Goal: Task Accomplishment & Management: Use online tool/utility

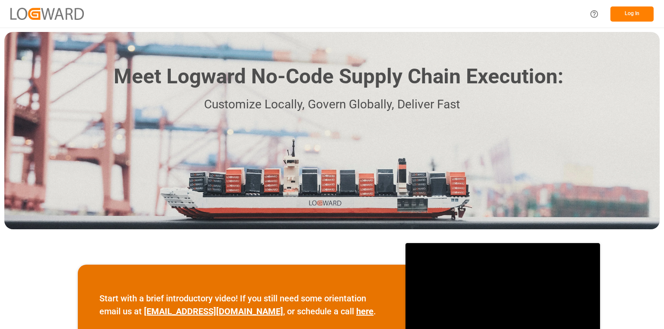
click at [636, 15] on button "Log In" at bounding box center [631, 13] width 43 height 15
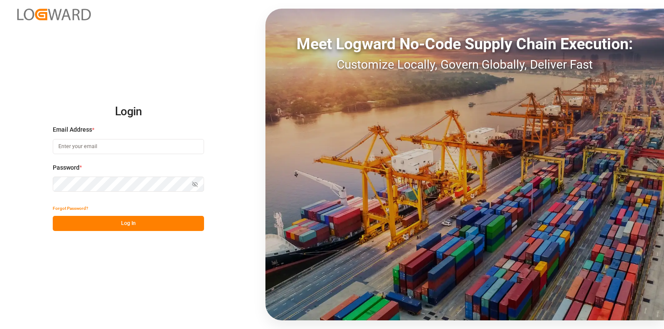
type input "[PERSON_NAME][EMAIL_ADDRESS][PERSON_NAME][DOMAIN_NAME]"
click at [158, 226] on button "Log In" at bounding box center [128, 223] width 151 height 15
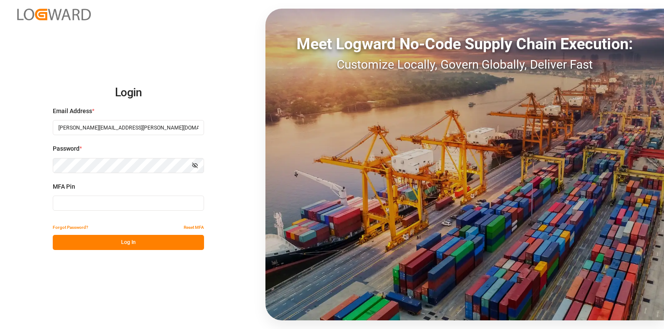
click at [157, 200] on input at bounding box center [128, 203] width 151 height 15
type input "n"
click at [147, 246] on button "Log In" at bounding box center [128, 242] width 151 height 15
drag, startPoint x: 116, startPoint y: 203, endPoint x: 0, endPoint y: 194, distance: 116.2
click at [0, 194] on div "Login Email Address * [PERSON_NAME][EMAIL_ADDRESS][PERSON_NAME][DOMAIN_NAME] Pa…" at bounding box center [332, 164] width 664 height 329
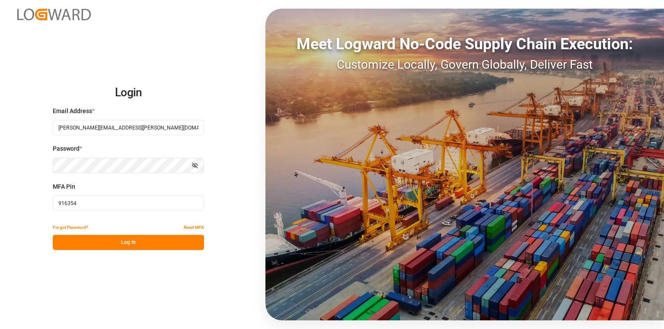
type input "916354"
click at [125, 248] on button "Log In" at bounding box center [128, 242] width 151 height 15
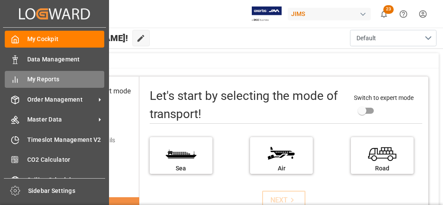
click at [19, 78] on div "My Reports My Reports" at bounding box center [54, 79] width 99 height 17
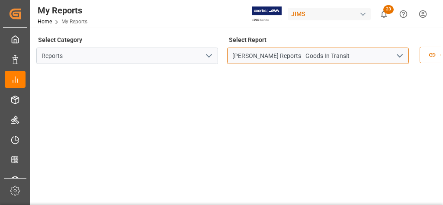
click at [364, 58] on input "[PERSON_NAME] Reports - Goods In Transit" at bounding box center [318, 56] width 182 height 16
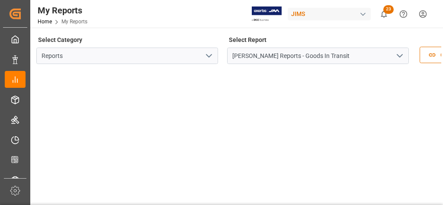
click at [398, 56] on polyline "open menu" at bounding box center [399, 55] width 5 height 3
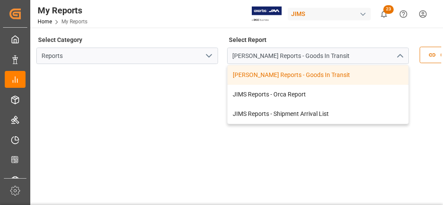
click at [205, 54] on icon "open menu" at bounding box center [209, 56] width 10 height 10
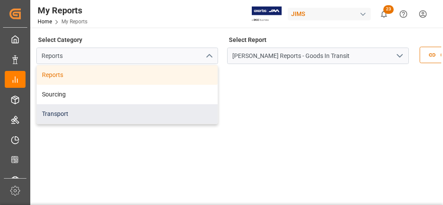
click at [185, 112] on div "Transport" at bounding box center [127, 113] width 181 height 19
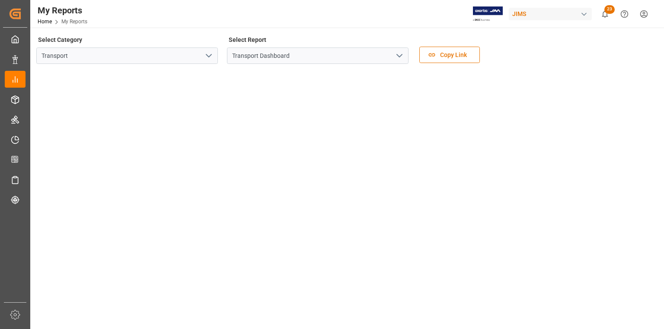
click at [403, 57] on icon "open menu" at bounding box center [399, 56] width 10 height 10
